Goal: Task Accomplishment & Management: Manage account settings

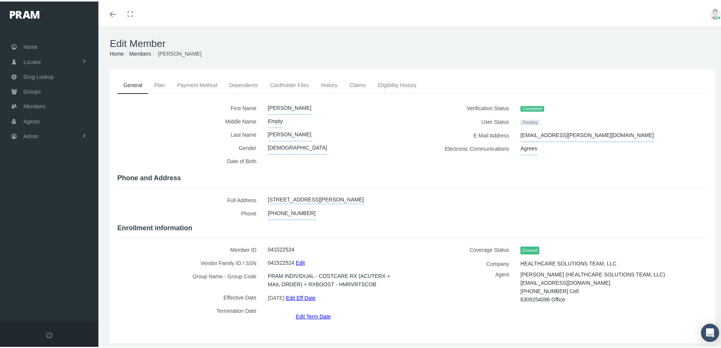
click at [176, 313] on label "Termination Date" at bounding box center [189, 310] width 145 height 17
click at [36, 104] on span "Members" at bounding box center [34, 105] width 22 height 14
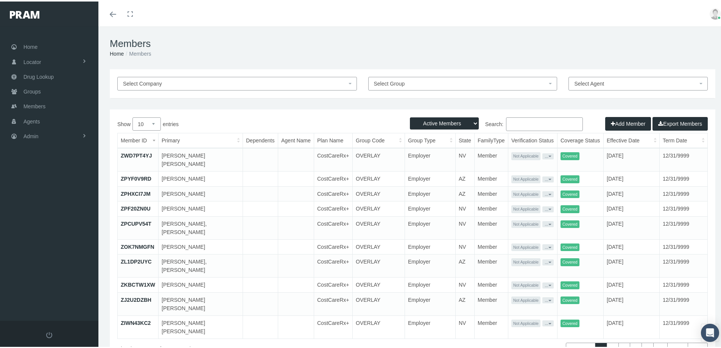
drag, startPoint x: 508, startPoint y: 123, endPoint x: 519, endPoint y: 127, distance: 12.4
click at [510, 124] on input "Search:" at bounding box center [544, 123] width 77 height 14
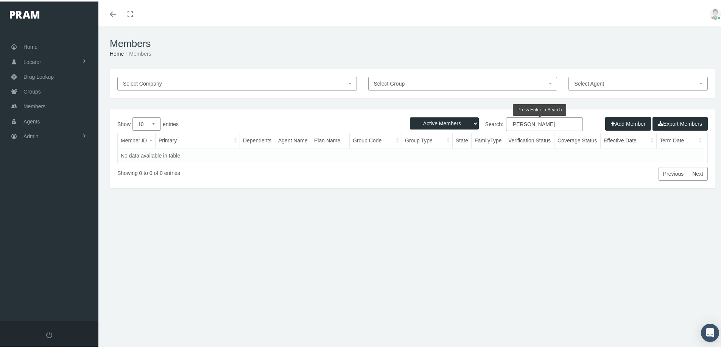
type input "[PERSON_NAME]"
click at [469, 122] on select "Active Members Terminated Members Active & Terminated" at bounding box center [444, 122] width 69 height 12
select select "3"
click at [410, 116] on select "Active Members Terminated Members Active & Terminated" at bounding box center [444, 122] width 69 height 12
drag, startPoint x: 550, startPoint y: 123, endPoint x: 508, endPoint y: 140, distance: 44.8
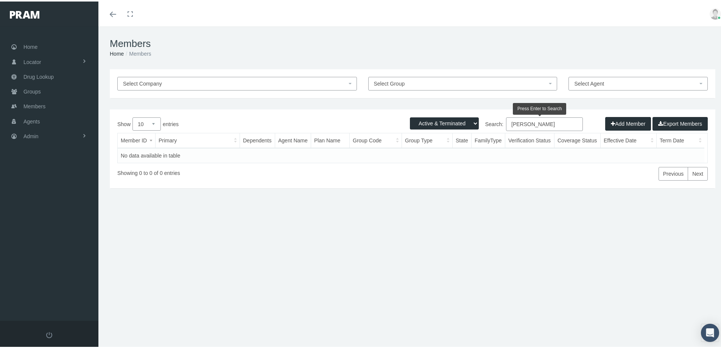
click at [478, 128] on label "Search: [PERSON_NAME]" at bounding box center [497, 123] width 170 height 14
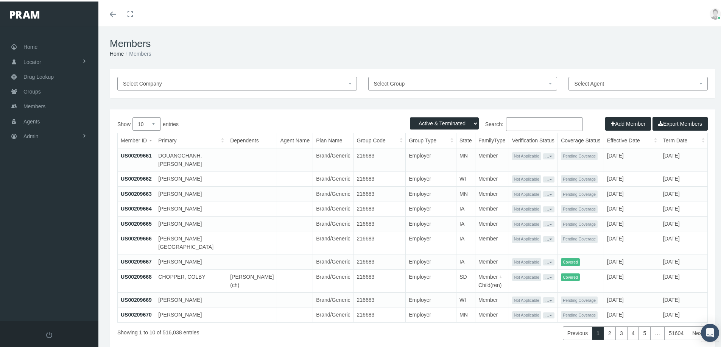
paste input "684929020"
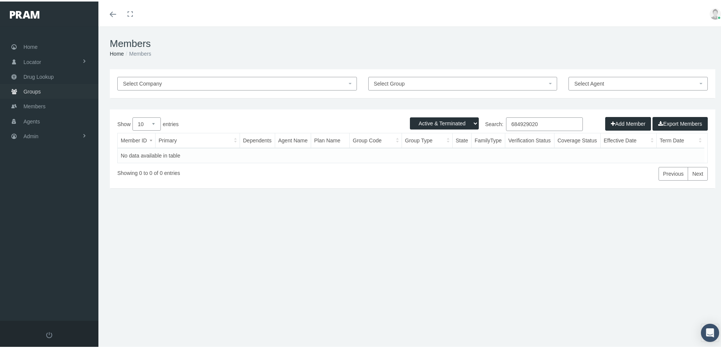
type input "684929020"
click at [30, 91] on span "Groups" at bounding box center [31, 90] width 17 height 14
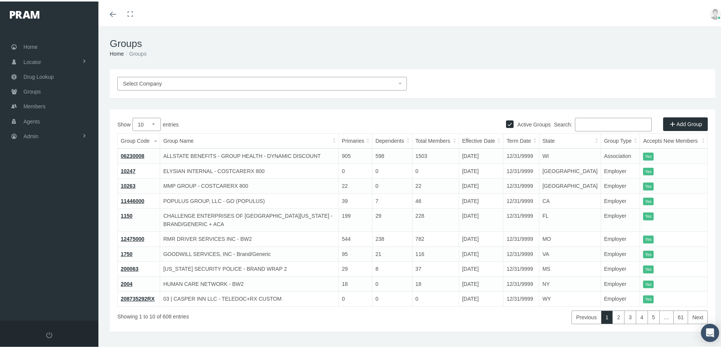
click at [581, 121] on input "Search:" at bounding box center [613, 123] width 77 height 14
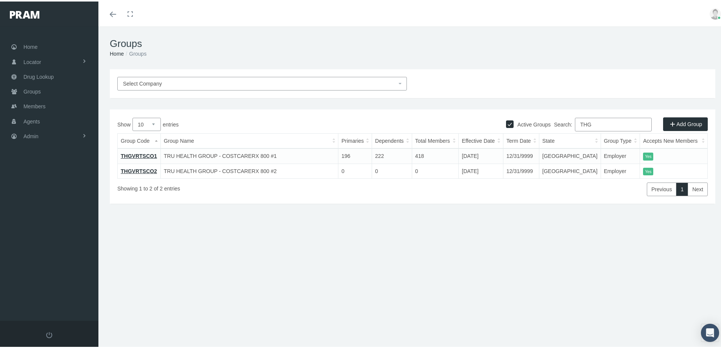
type input "THG"
click at [138, 153] on link "THGVRTSCO1" at bounding box center [139, 154] width 36 height 6
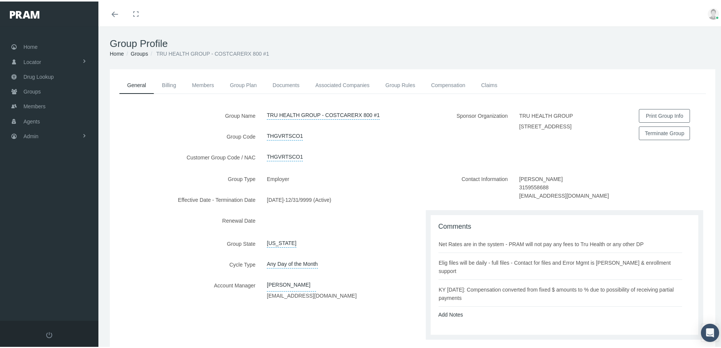
click at [163, 300] on label "Account Manager" at bounding box center [185, 289] width 151 height 24
click at [34, 135] on span "Admin" at bounding box center [30, 134] width 15 height 14
click at [49, 261] on span "Eligibility File Uploads" at bounding box center [56, 262] width 51 height 13
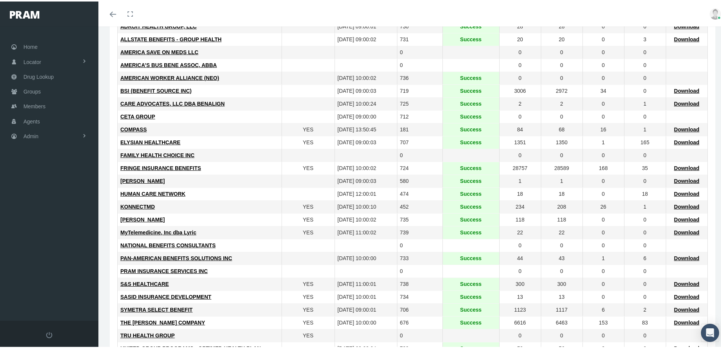
scroll to position [151, 0]
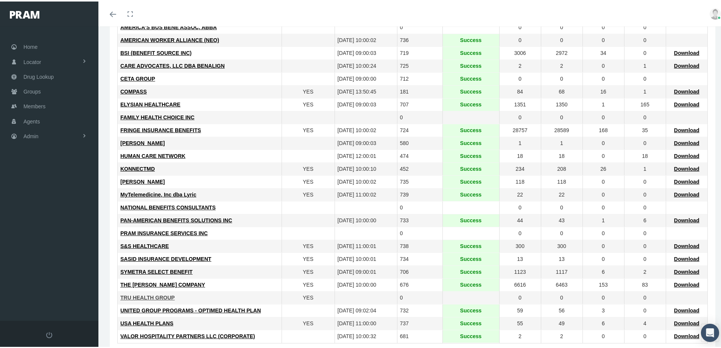
click at [139, 296] on span "TRU HEALTH GROUP" at bounding box center [147, 296] width 54 height 6
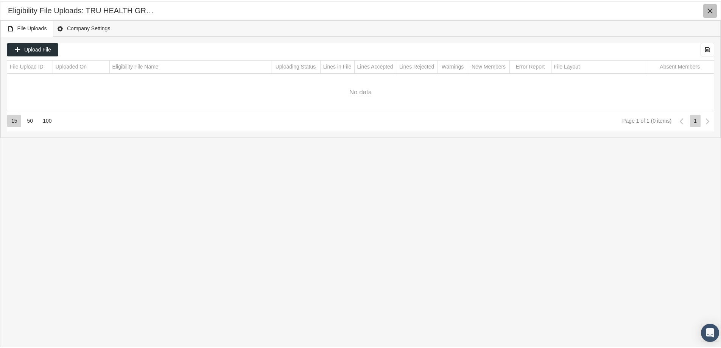
click at [708, 10] on icon "Close" at bounding box center [709, 9] width 7 height 7
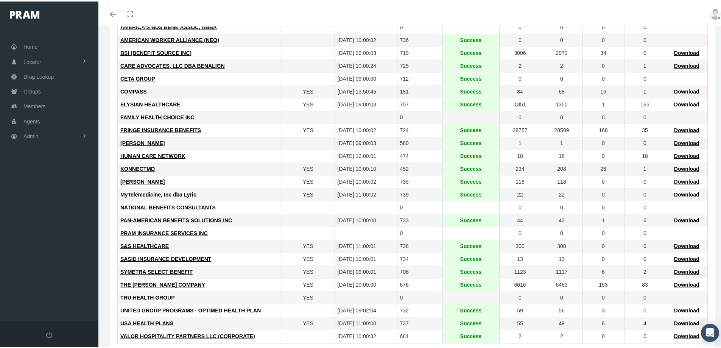
click at [258, 281] on div "THE [PERSON_NAME] COMPANY" at bounding box center [199, 283] width 159 height 7
click at [570, 14] on div "Toggle menubar Toggle fullscreen Profile Logout" at bounding box center [412, 12] width 617 height 25
click at [263, 286] on div "THE [PERSON_NAME] COMPANY" at bounding box center [199, 283] width 159 height 7
click at [153, 295] on span "TRU HEALTH GROUP" at bounding box center [147, 296] width 54 height 6
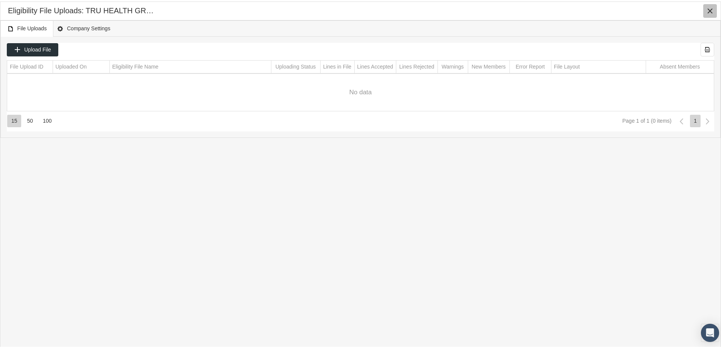
drag, startPoint x: 709, startPoint y: 6, endPoint x: 685, endPoint y: 9, distance: 24.3
click at [709, 6] on icon "Close" at bounding box center [709, 9] width 7 height 7
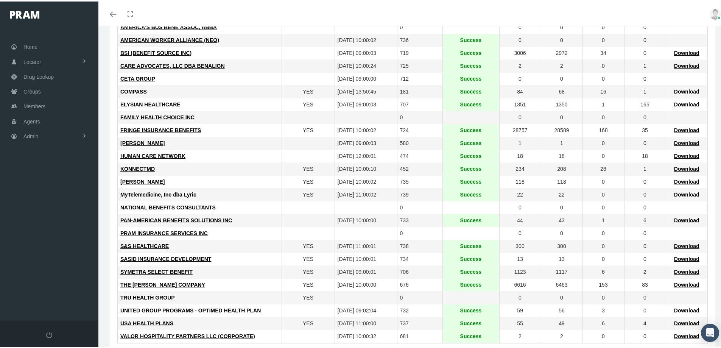
click at [578, 9] on div "Toggle menubar Toggle fullscreen Profile Logout" at bounding box center [412, 12] width 617 height 25
drag, startPoint x: 271, startPoint y: 284, endPoint x: 245, endPoint y: 275, distance: 27.1
click at [271, 284] on div "THE LOOMIS COMPANY" at bounding box center [199, 283] width 159 height 7
